Goal: Task Accomplishment & Management: Manage account settings

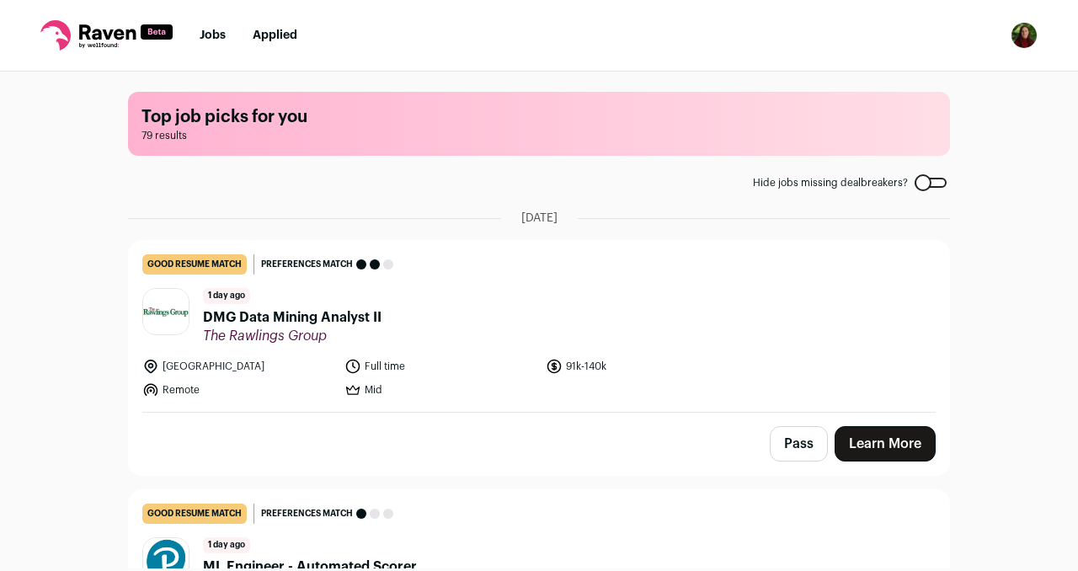
click at [1014, 19] on nav "Jobs Applied Settings Notifications Preferences Resume Subscription FAQs Logout" at bounding box center [539, 36] width 1078 height 72
click at [1019, 32] on img "Open dropdown" at bounding box center [1024, 35] width 27 height 27
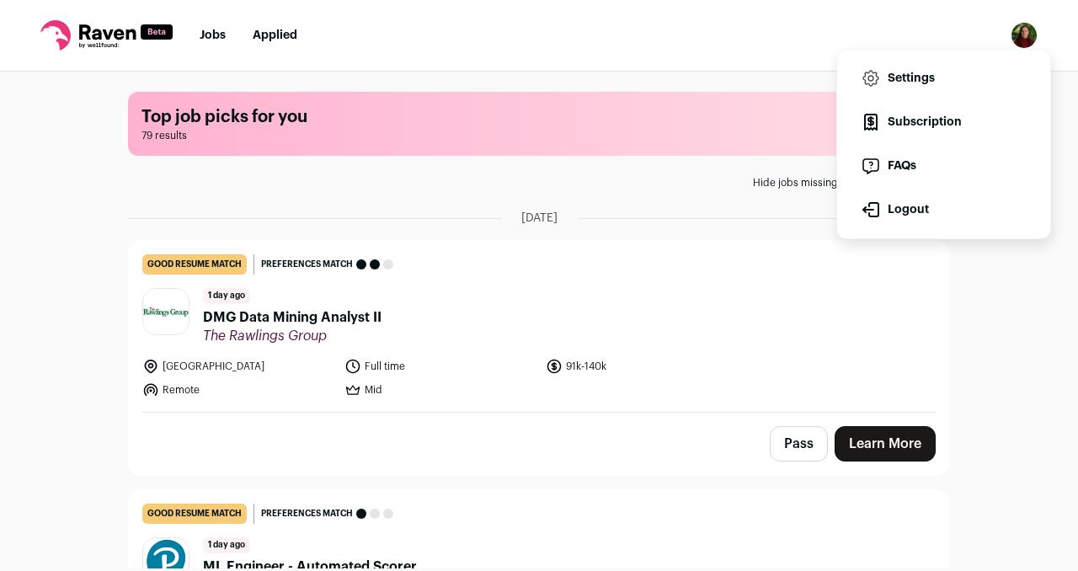
click at [928, 131] on link "Subscription" at bounding box center [944, 122] width 186 height 40
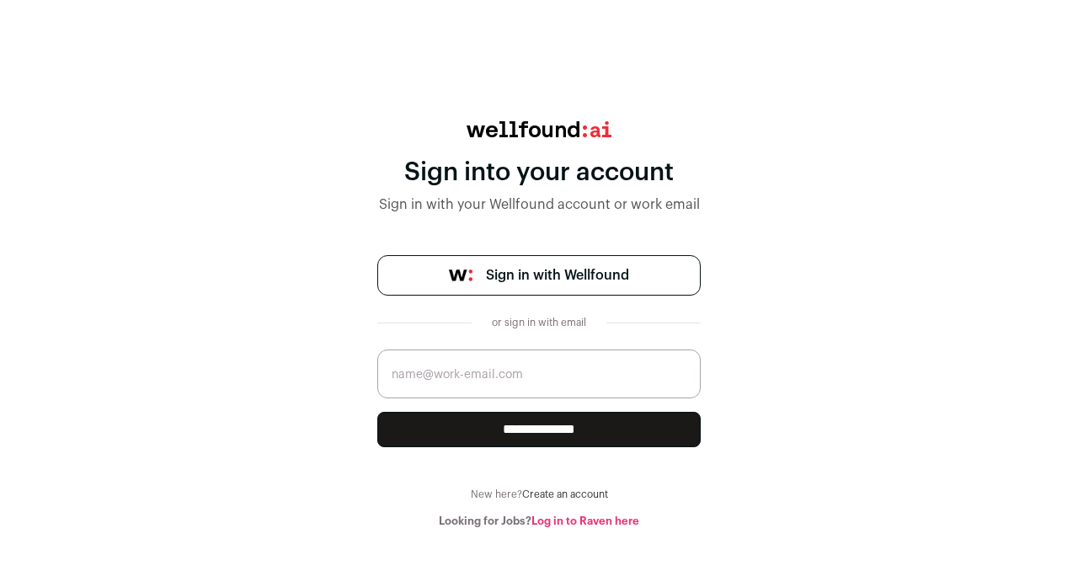
click at [522, 281] on span "Sign in with Wellfound" at bounding box center [557, 275] width 143 height 20
click at [572, 522] on link "Log in to Raven here" at bounding box center [586, 521] width 108 height 11
